Goal: Task Accomplishment & Management: Use online tool/utility

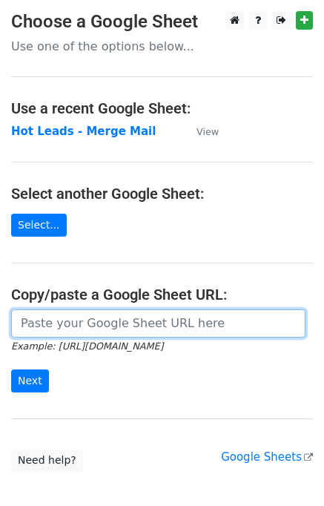
click at [56, 317] on input "url" at bounding box center [158, 323] width 295 height 28
type input "[URL][DOMAIN_NAME]"
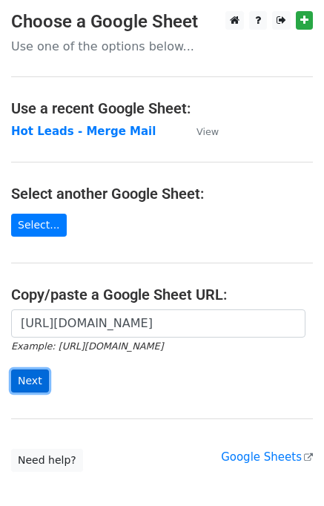
click at [32, 376] on input "Next" at bounding box center [30, 380] width 38 height 23
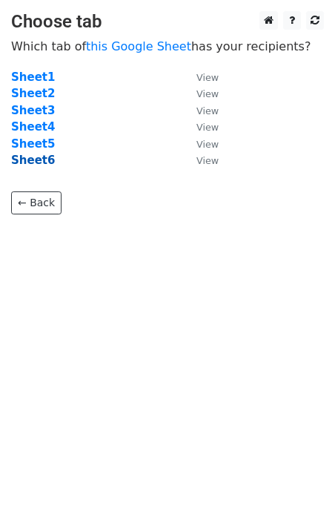
click at [27, 164] on strong "Sheet6" at bounding box center [33, 160] width 44 height 13
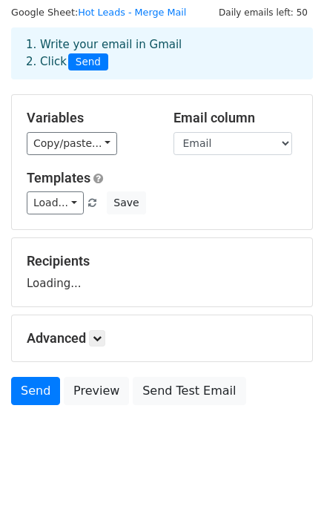
scroll to position [68, 0]
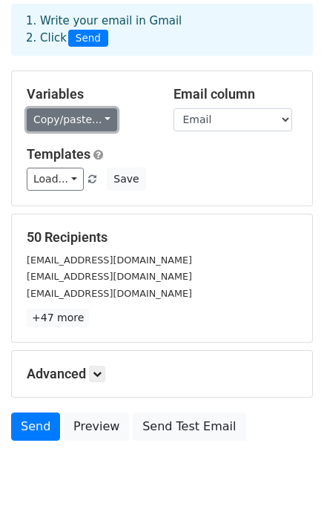
click at [59, 113] on link "Copy/paste..." at bounding box center [72, 119] width 91 height 23
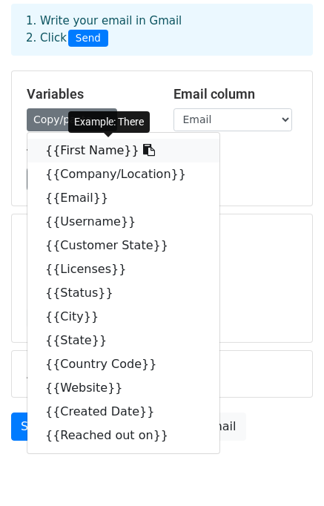
click at [77, 153] on link "{{First Name}}" at bounding box center [123, 151] width 192 height 24
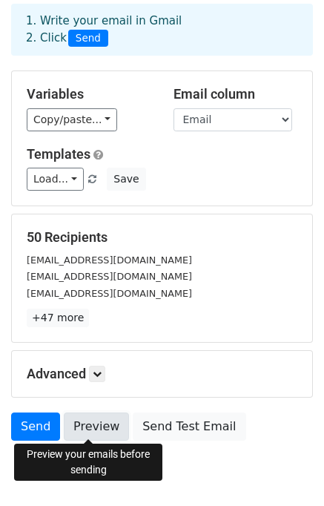
click at [85, 427] on link "Preview" at bounding box center [96, 426] width 65 height 28
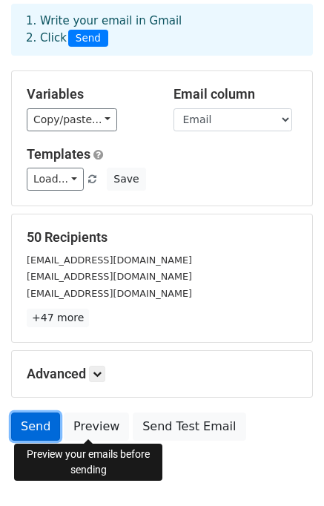
click at [41, 416] on link "Send" at bounding box center [35, 426] width 49 height 28
